Goal: Complete application form

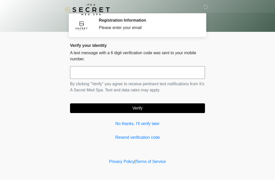
click at [154, 124] on link "No thanks, I'll verify later" at bounding box center [137, 124] width 135 height 6
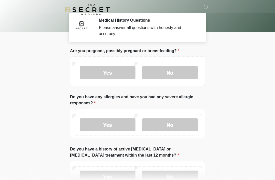
click at [175, 74] on label "No" at bounding box center [170, 72] width 56 height 13
click at [174, 120] on label "No" at bounding box center [170, 124] width 56 height 13
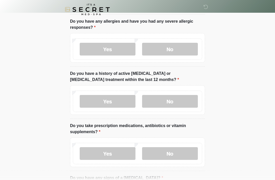
click at [170, 99] on label "No" at bounding box center [170, 101] width 56 height 13
click at [170, 150] on label "No" at bounding box center [170, 153] width 56 height 13
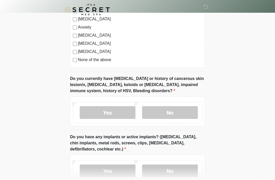
scroll to position [357, 0]
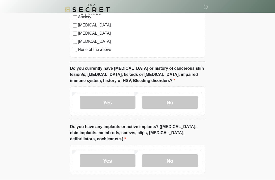
click at [175, 101] on label "No" at bounding box center [170, 102] width 56 height 13
click at [177, 160] on label "No" at bounding box center [170, 160] width 56 height 13
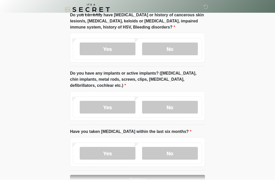
scroll to position [426, 0]
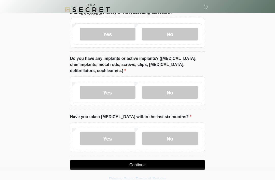
click at [166, 134] on label "No" at bounding box center [170, 138] width 56 height 13
click at [144, 167] on button "Continue" at bounding box center [137, 165] width 135 height 10
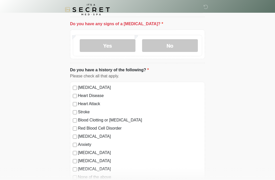
click at [177, 50] on label "No" at bounding box center [170, 45] width 56 height 13
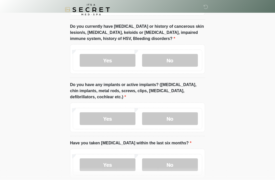
scroll to position [426, 0]
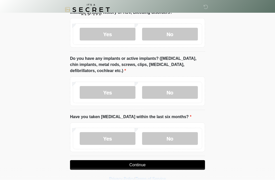
click at [136, 165] on button "Continue" at bounding box center [137, 165] width 135 height 10
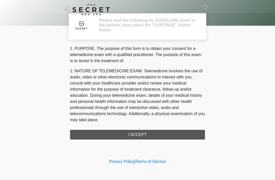
scroll to position [0, 0]
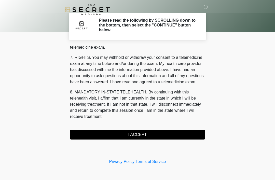
click at [150, 136] on button "I ACCEPT" at bounding box center [137, 135] width 135 height 10
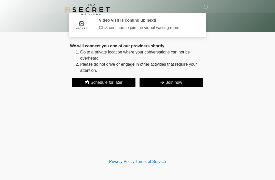
click at [177, 83] on button "Join now" at bounding box center [171, 83] width 63 height 10
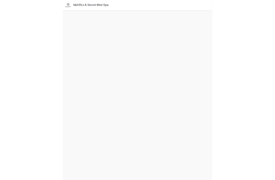
scroll to position [10, 0]
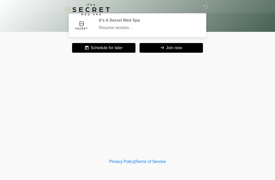
click at [207, 5] on icon at bounding box center [206, 7] width 5 height 5
